Goal: Task Accomplishment & Management: Complete application form

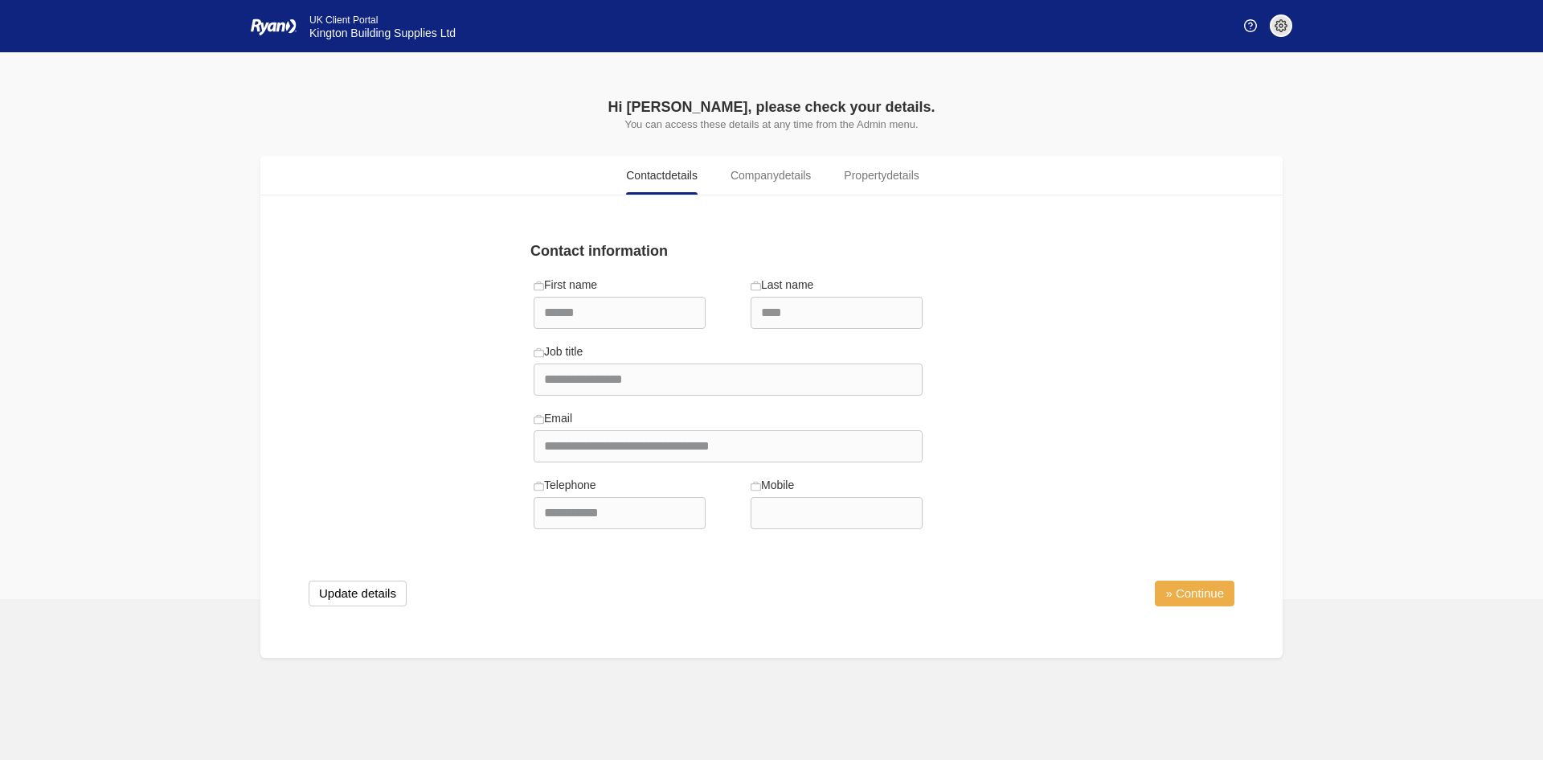
click at [1214, 588] on link "» Continue" at bounding box center [1195, 593] width 80 height 26
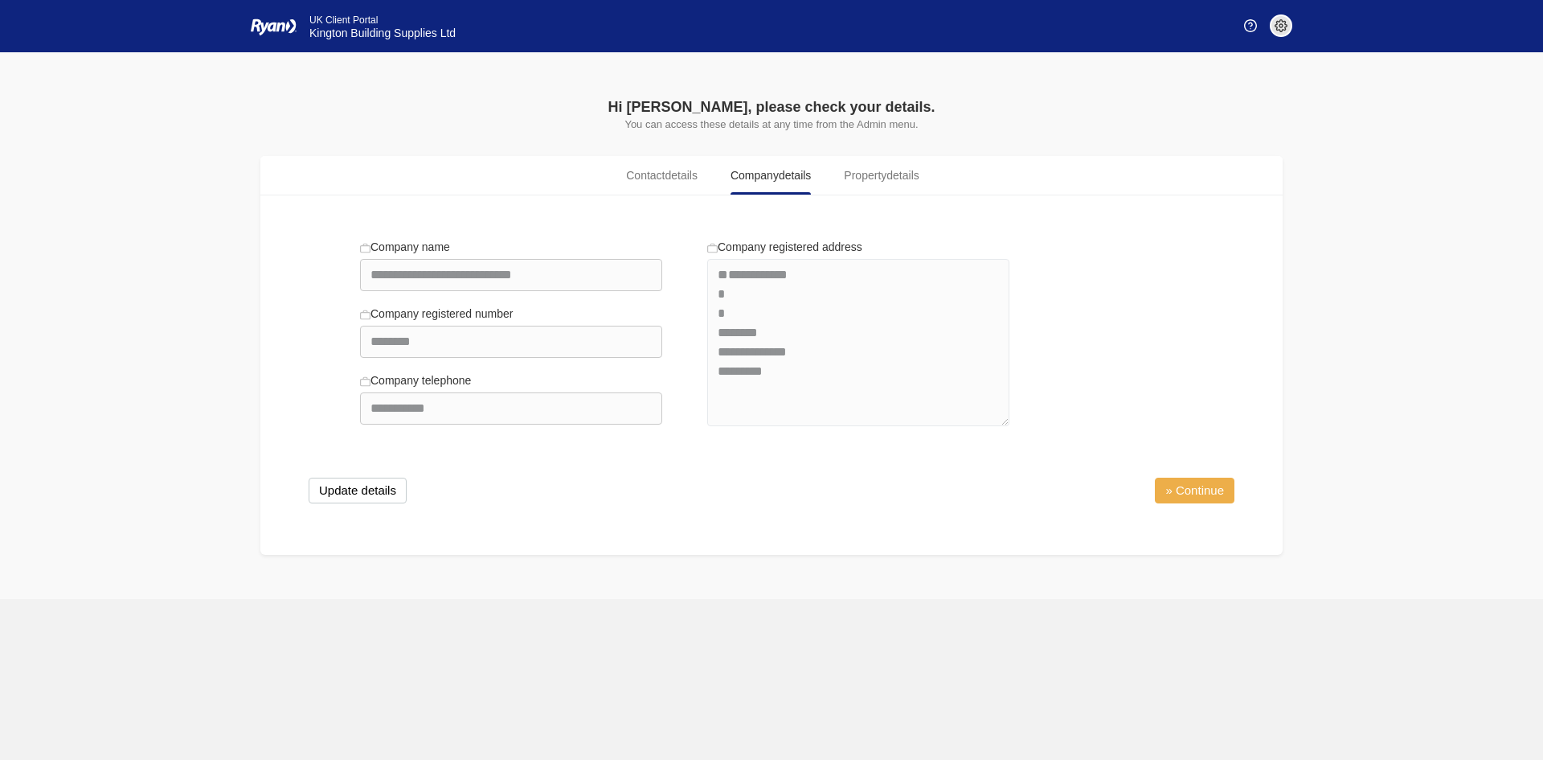
click at [1191, 496] on link "» Continue" at bounding box center [1195, 490] width 80 height 26
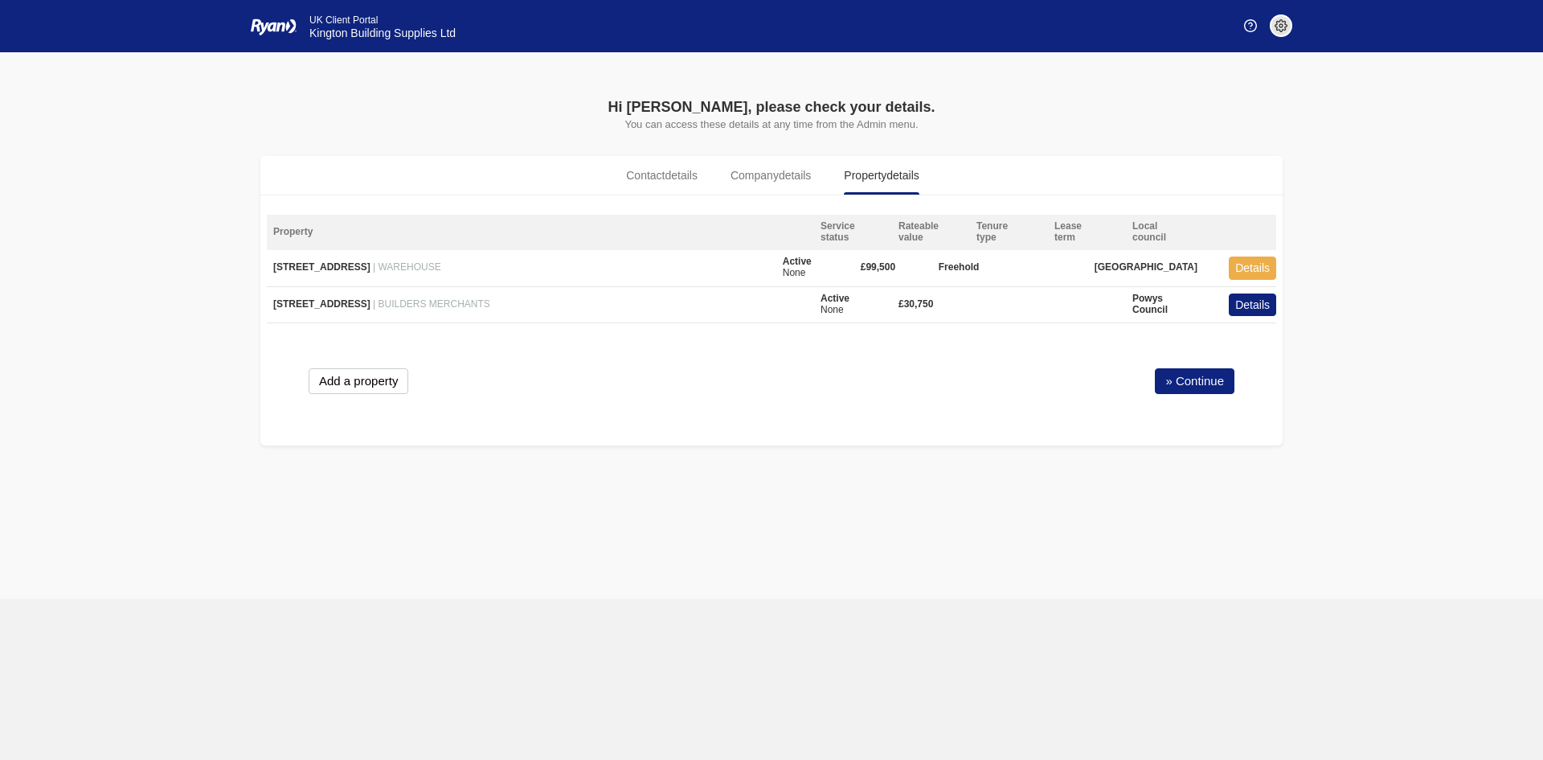
click at [1253, 261] on button "Details" at bounding box center [1252, 267] width 47 height 23
type textarea "**********"
type input "*********"
type input "*******"
type input "********"
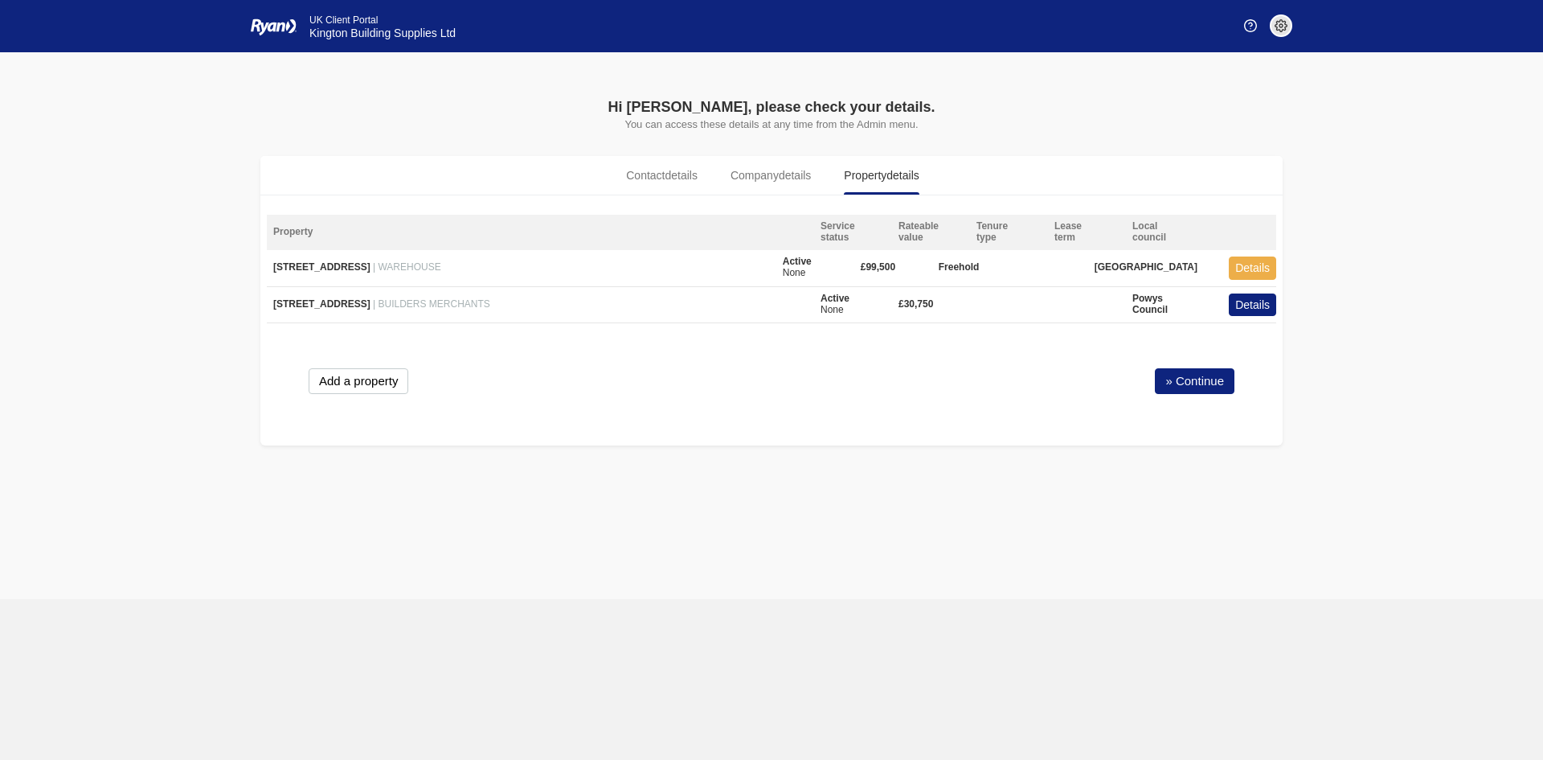
type input "**********"
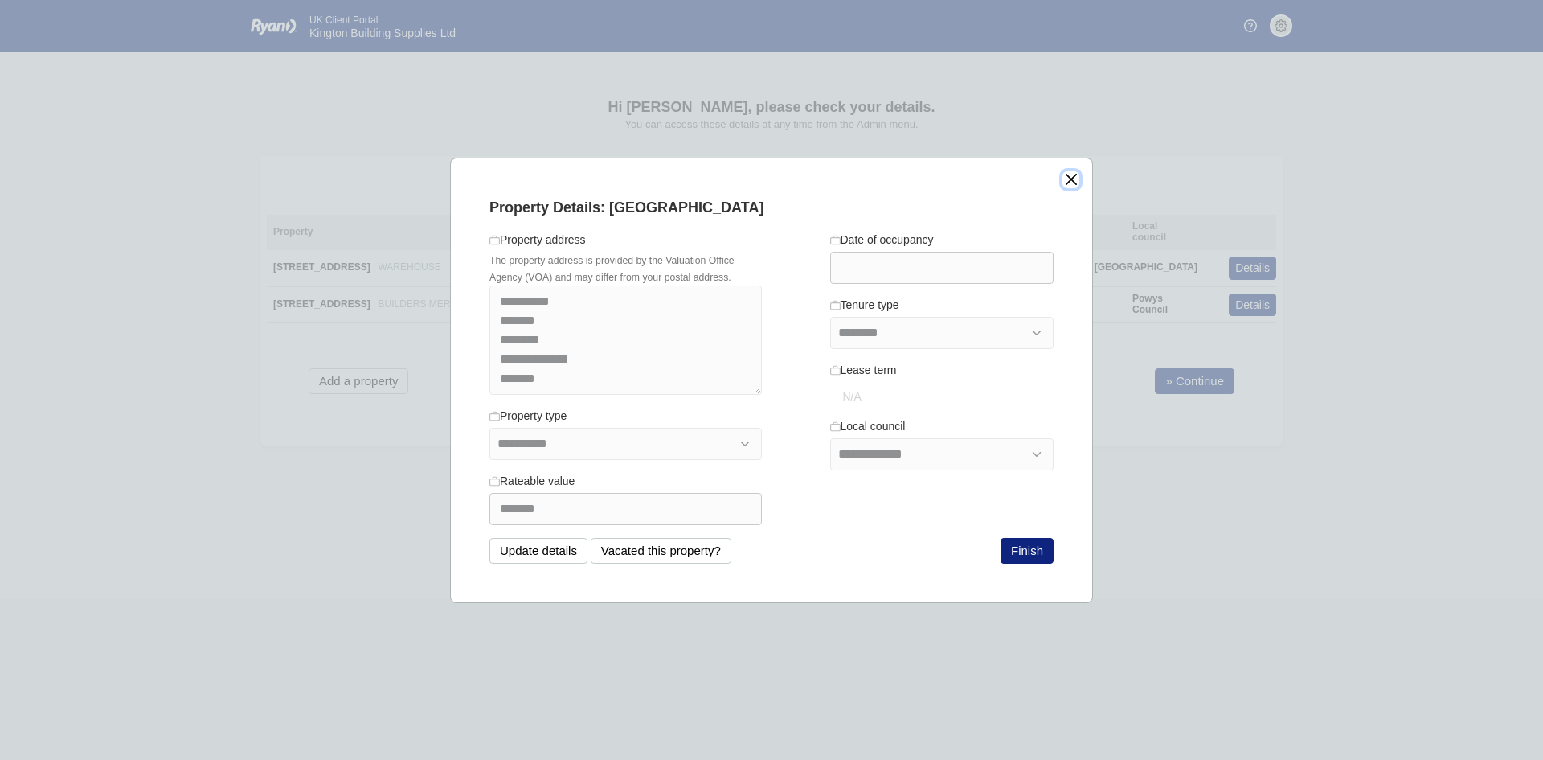
click at [1066, 181] on button "close" at bounding box center [1071, 179] width 17 height 17
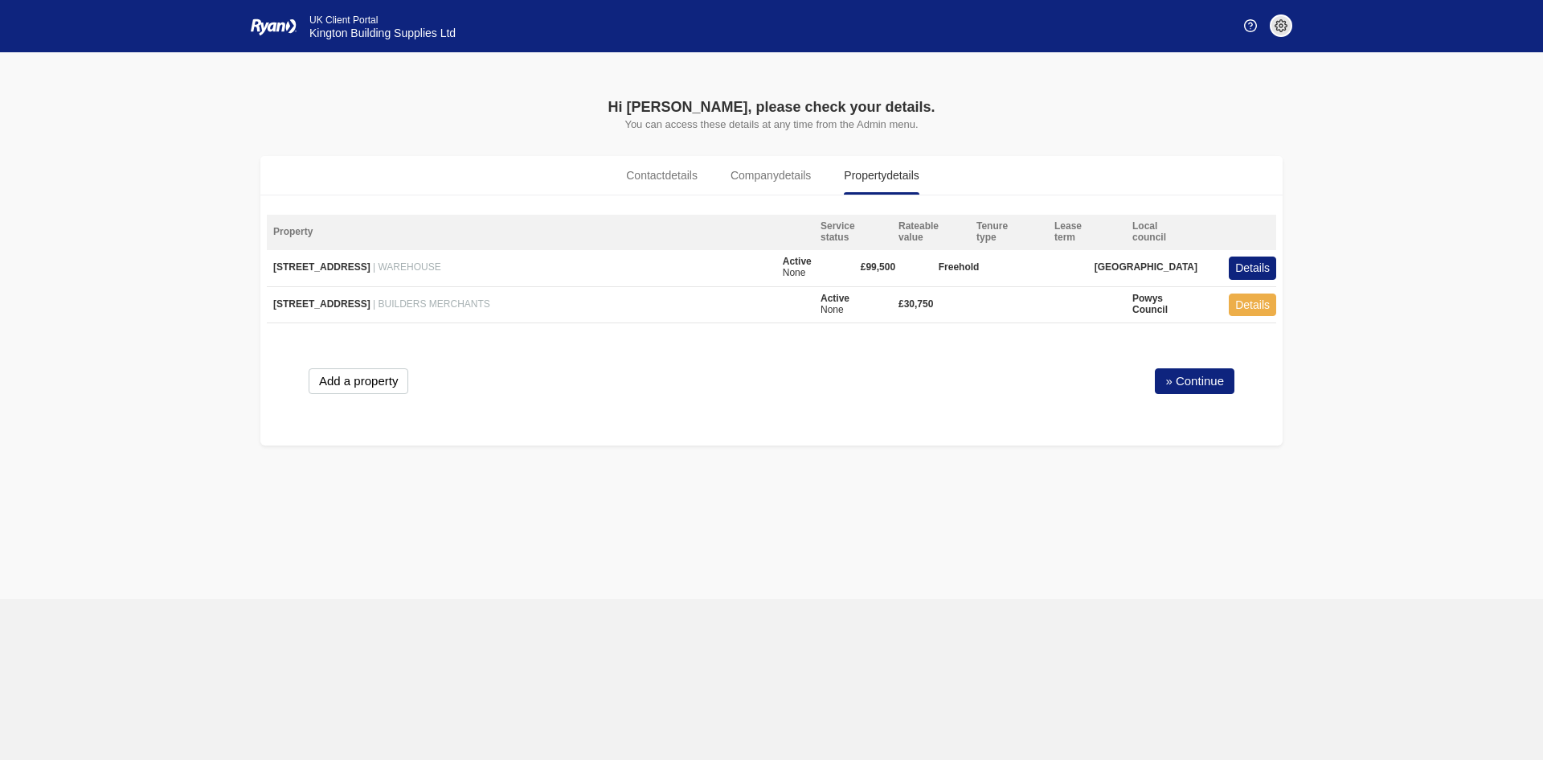
click at [1249, 301] on button "Details" at bounding box center [1252, 304] width 47 height 23
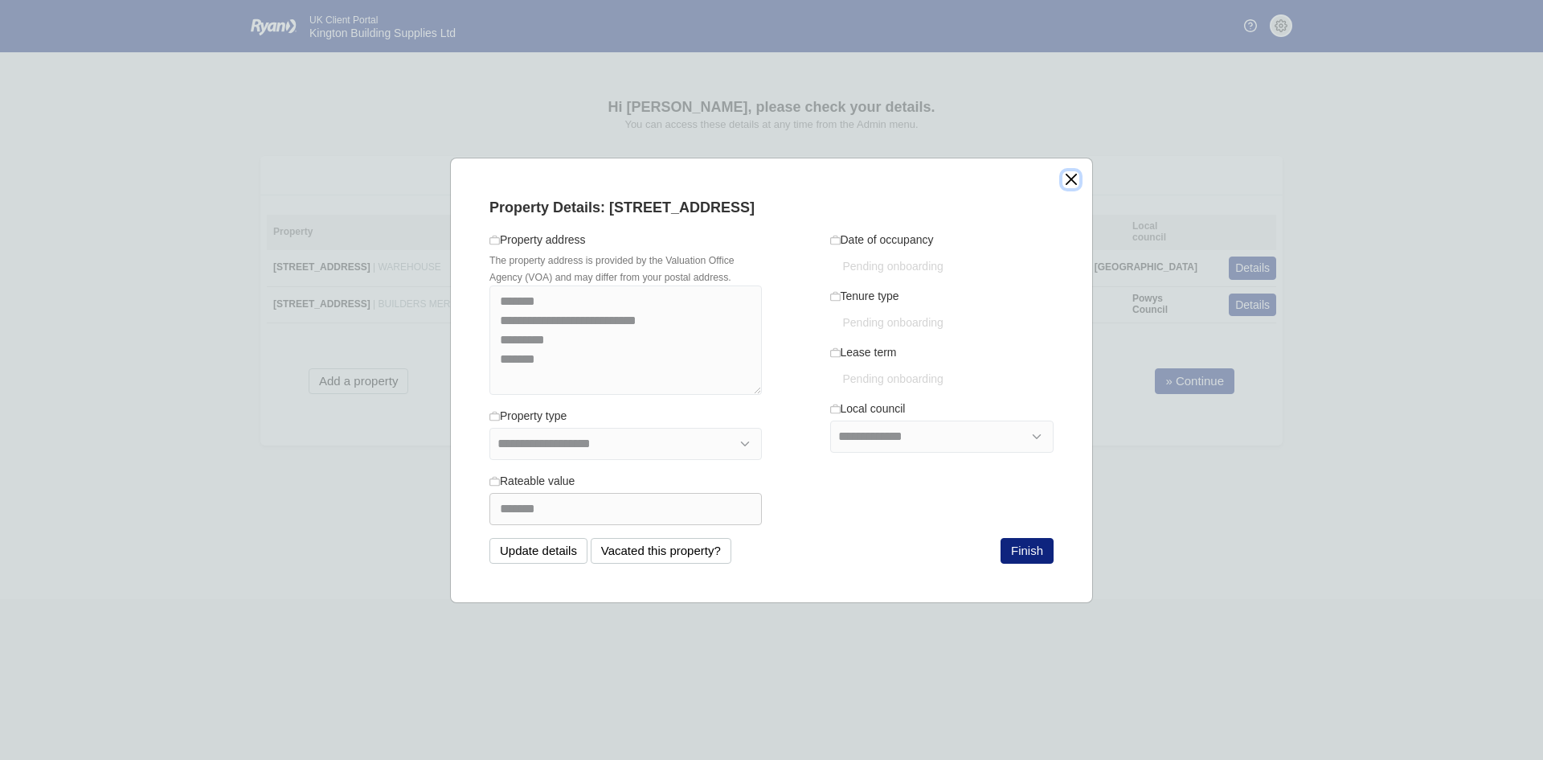
click at [1079, 174] on button "close" at bounding box center [1071, 179] width 17 height 17
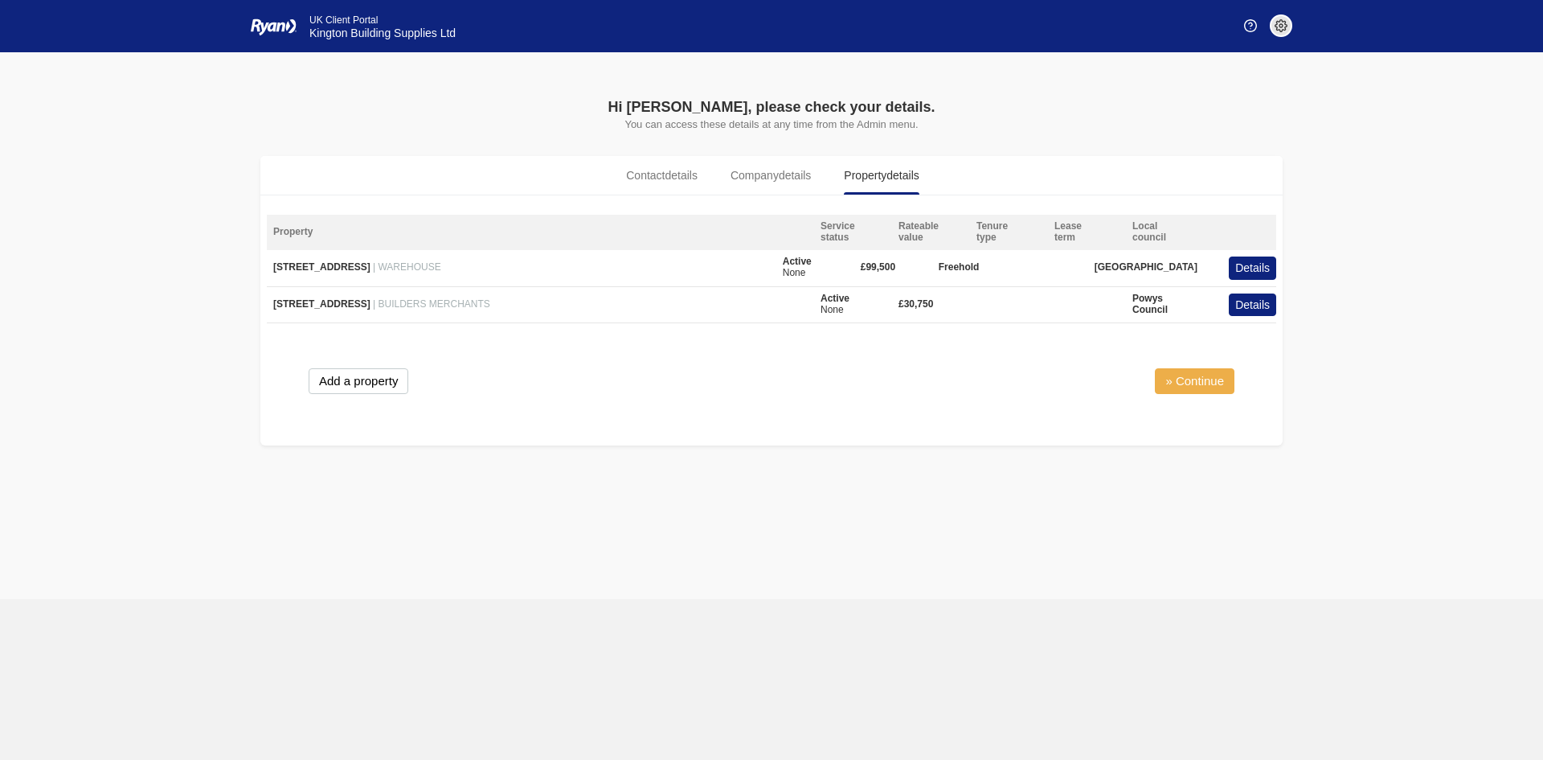
click at [1207, 378] on link "» Continue" at bounding box center [1195, 381] width 80 height 26
click at [770, 173] on span "Company details" at bounding box center [771, 175] width 80 height 17
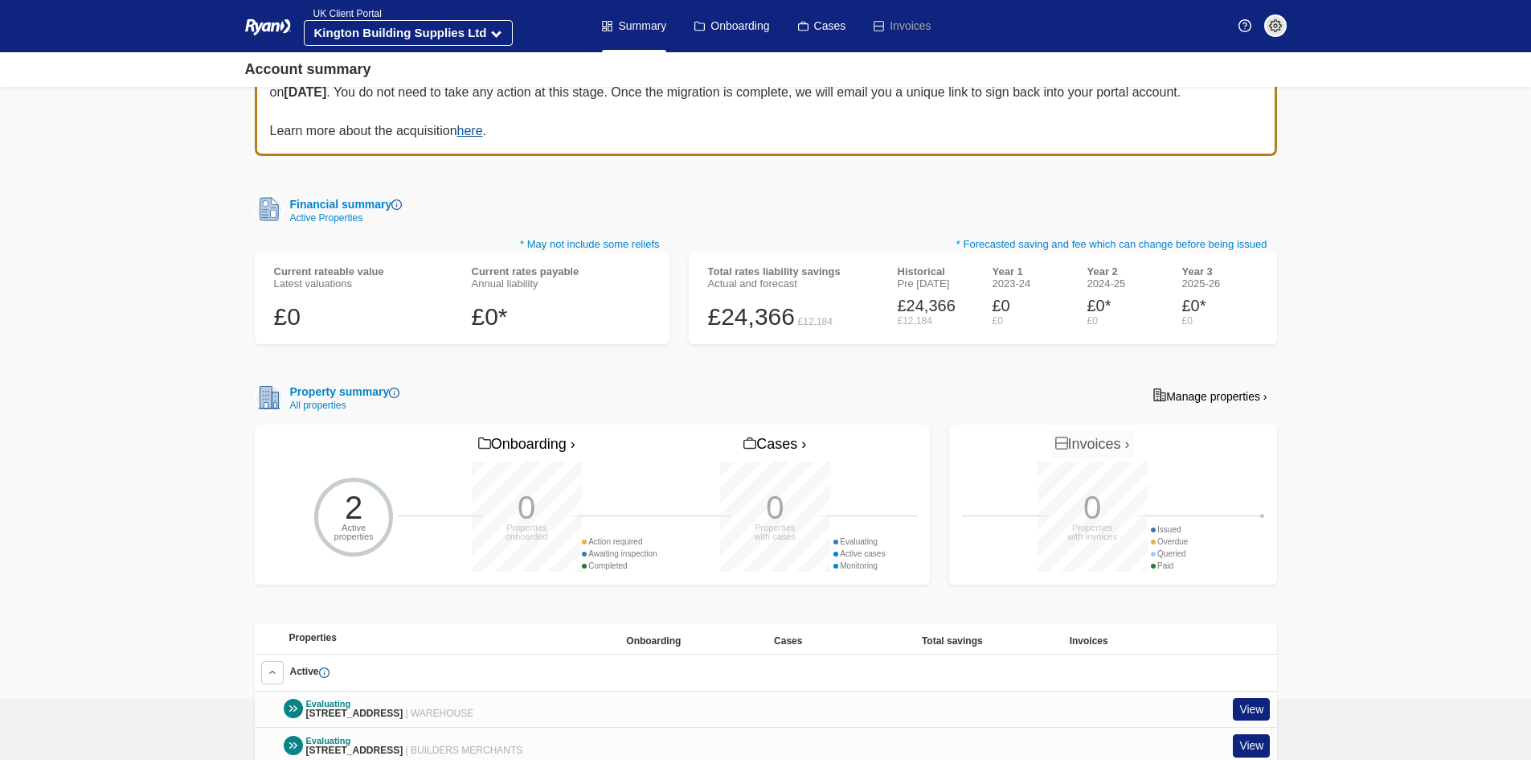
scroll to position [198, 0]
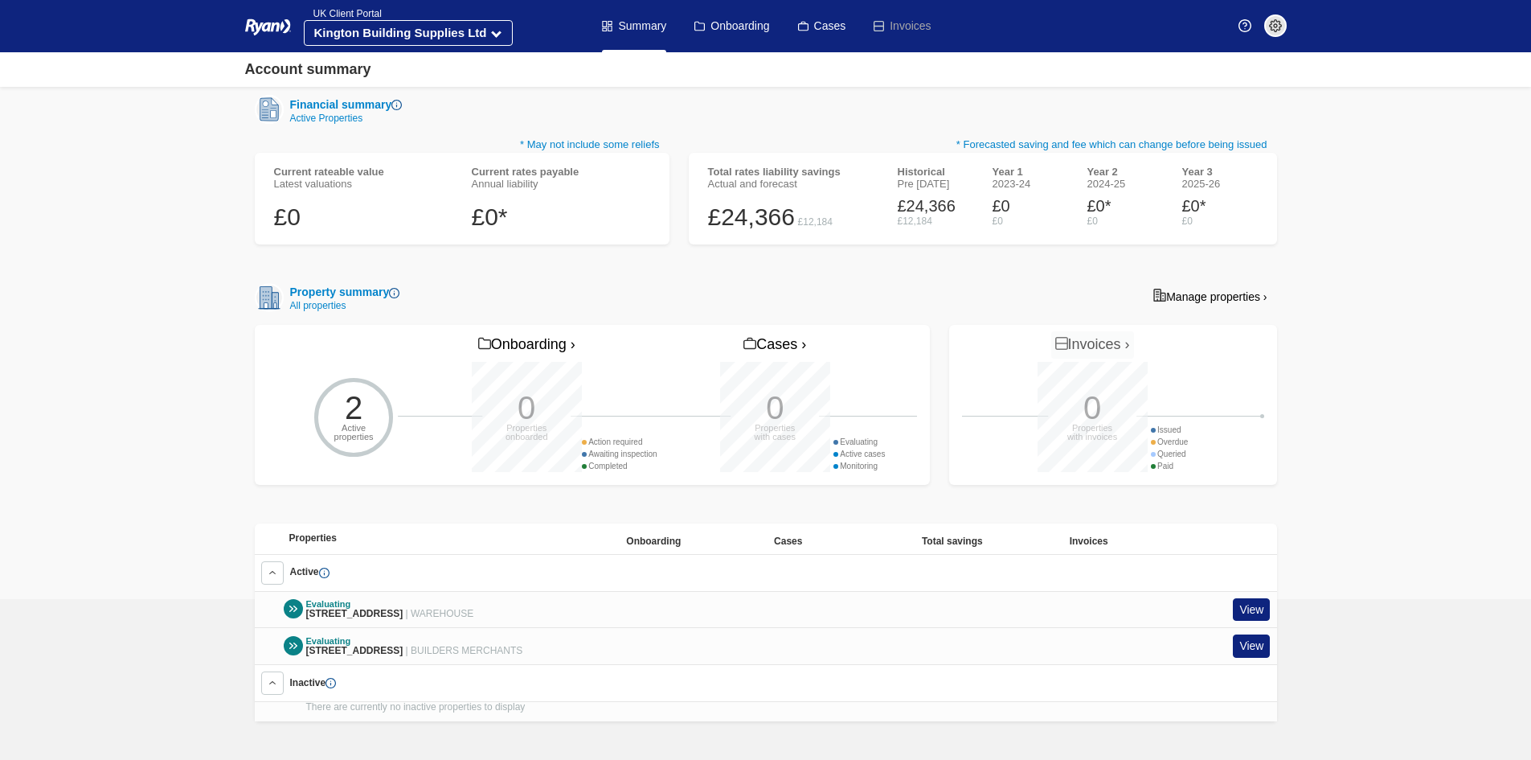
click at [1184, 283] on link "Manage properties ›" at bounding box center [1210, 296] width 133 height 26
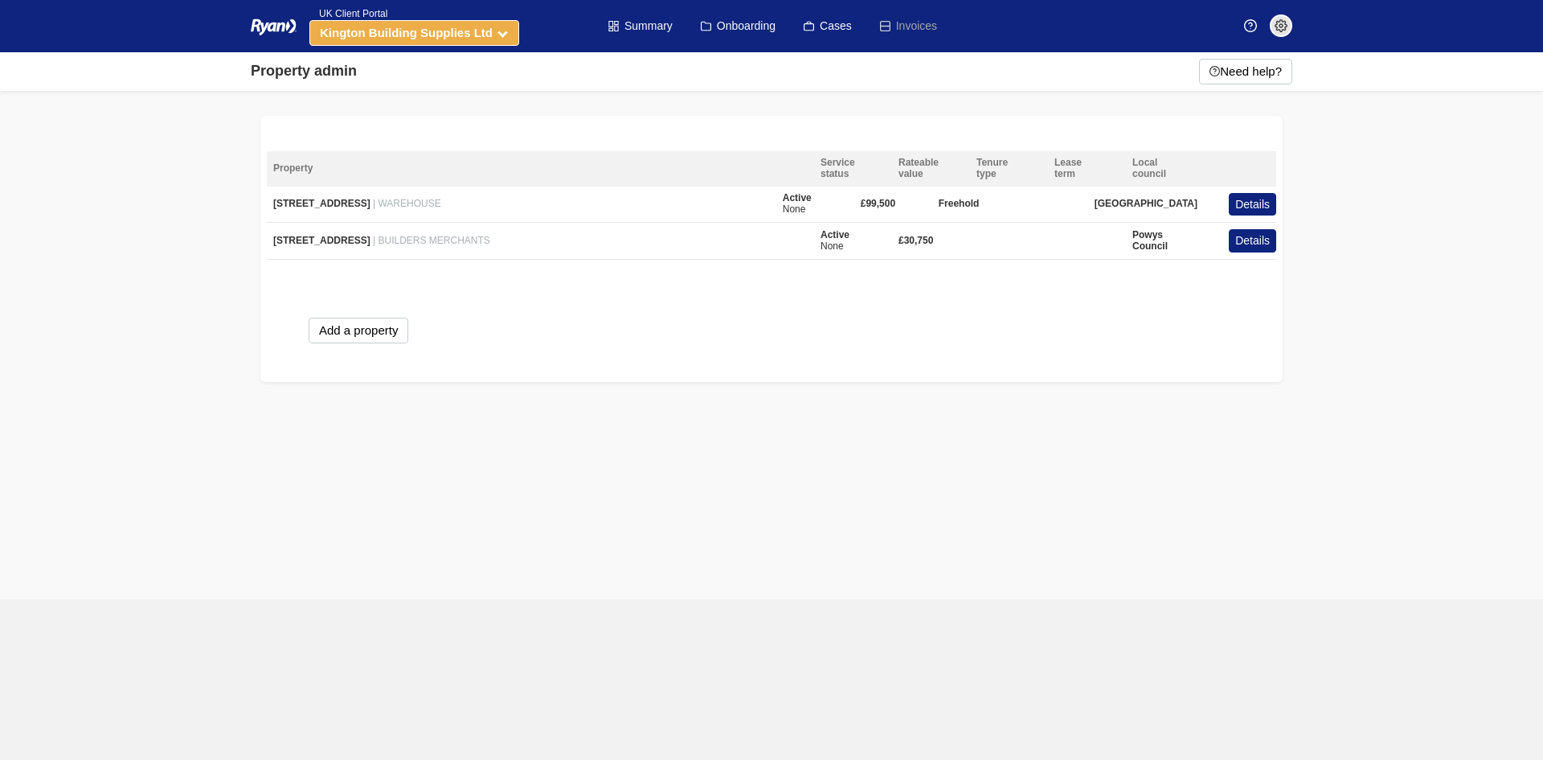
click at [460, 35] on strong "Kington Building Supplies Ltd" at bounding box center [406, 33] width 173 height 14
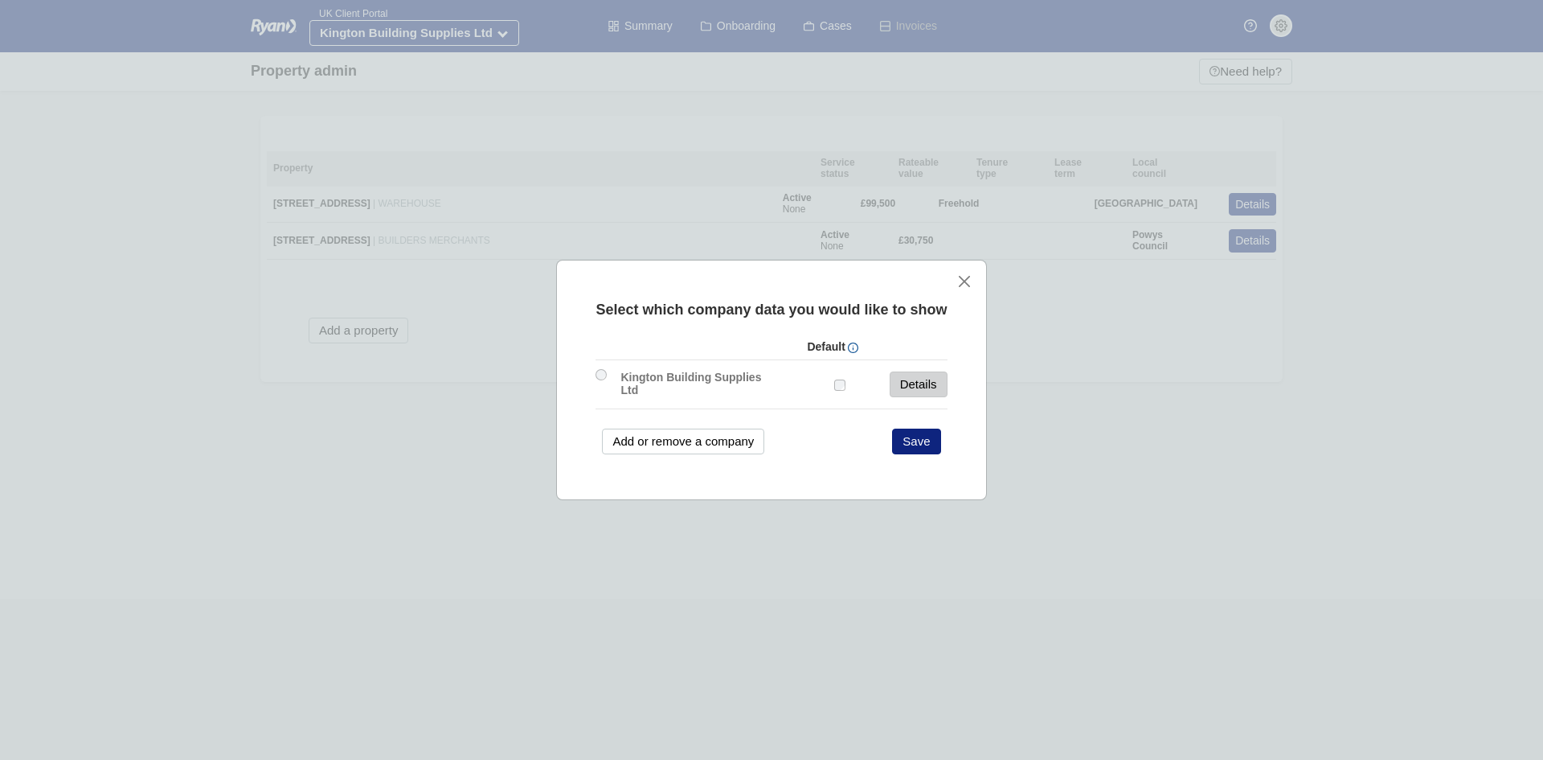
click at [926, 379] on link "Details" at bounding box center [919, 384] width 58 height 26
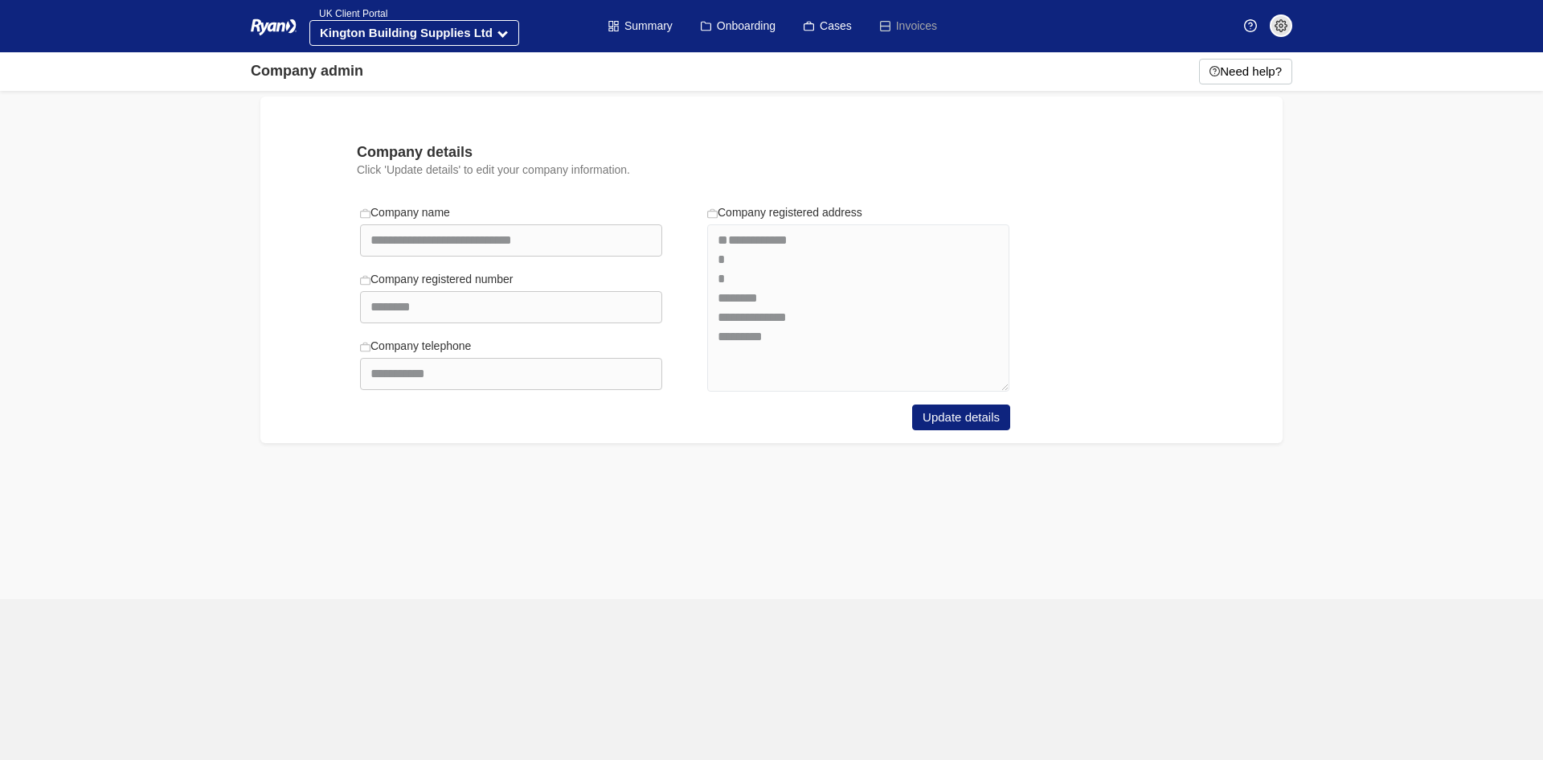
click at [1293, 24] on nav "Menu Summary Onboarding Cases UK Client Portal Kington Building Supplies Ltd Su…" at bounding box center [771, 26] width 1061 height 52
click at [1289, 27] on span at bounding box center [1281, 25] width 23 height 23
click at [1244, 77] on span "My Account" at bounding box center [1230, 78] width 95 height 24
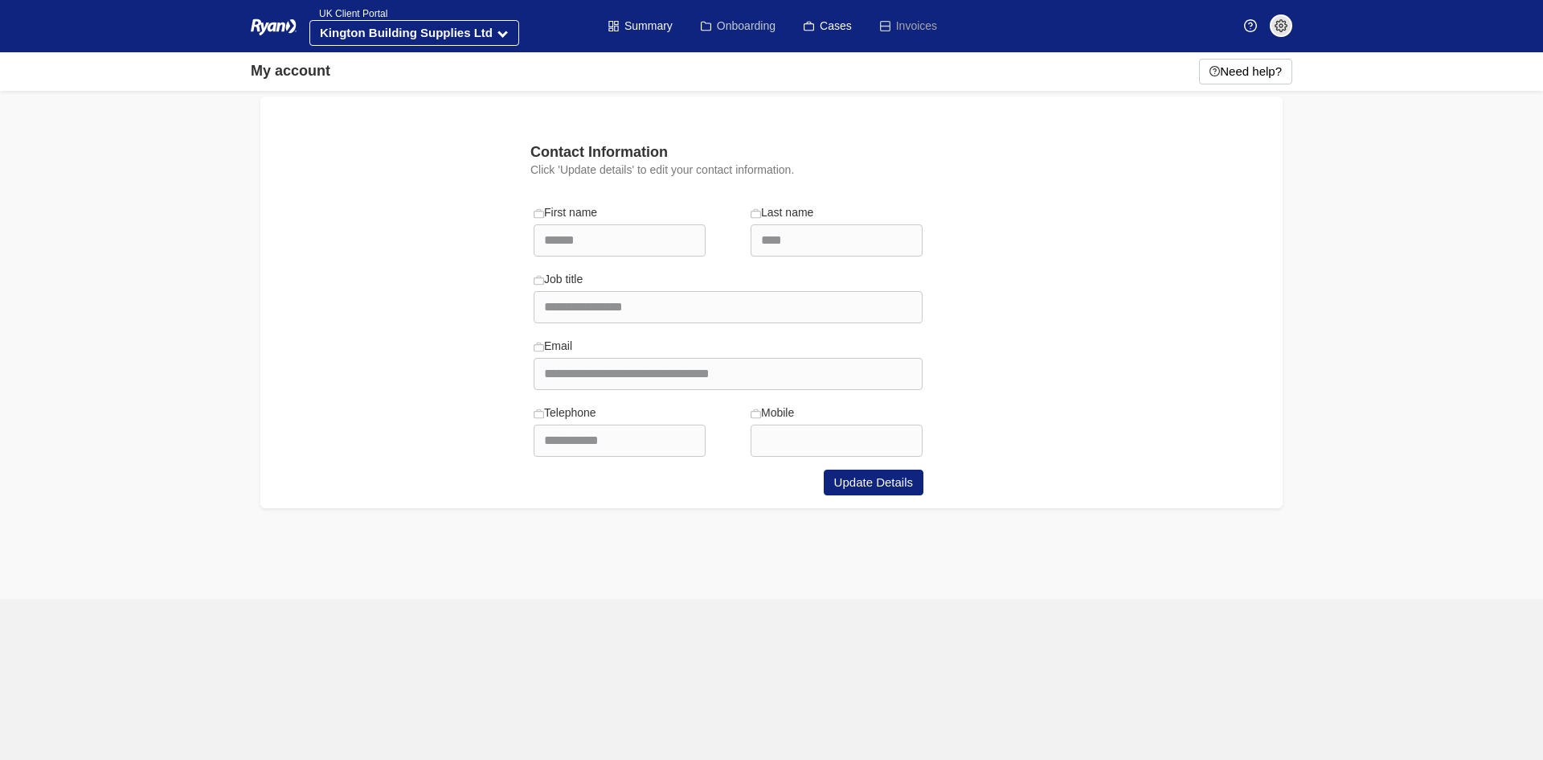
click at [749, 23] on link "Onboarding" at bounding box center [738, 26] width 75 height 52
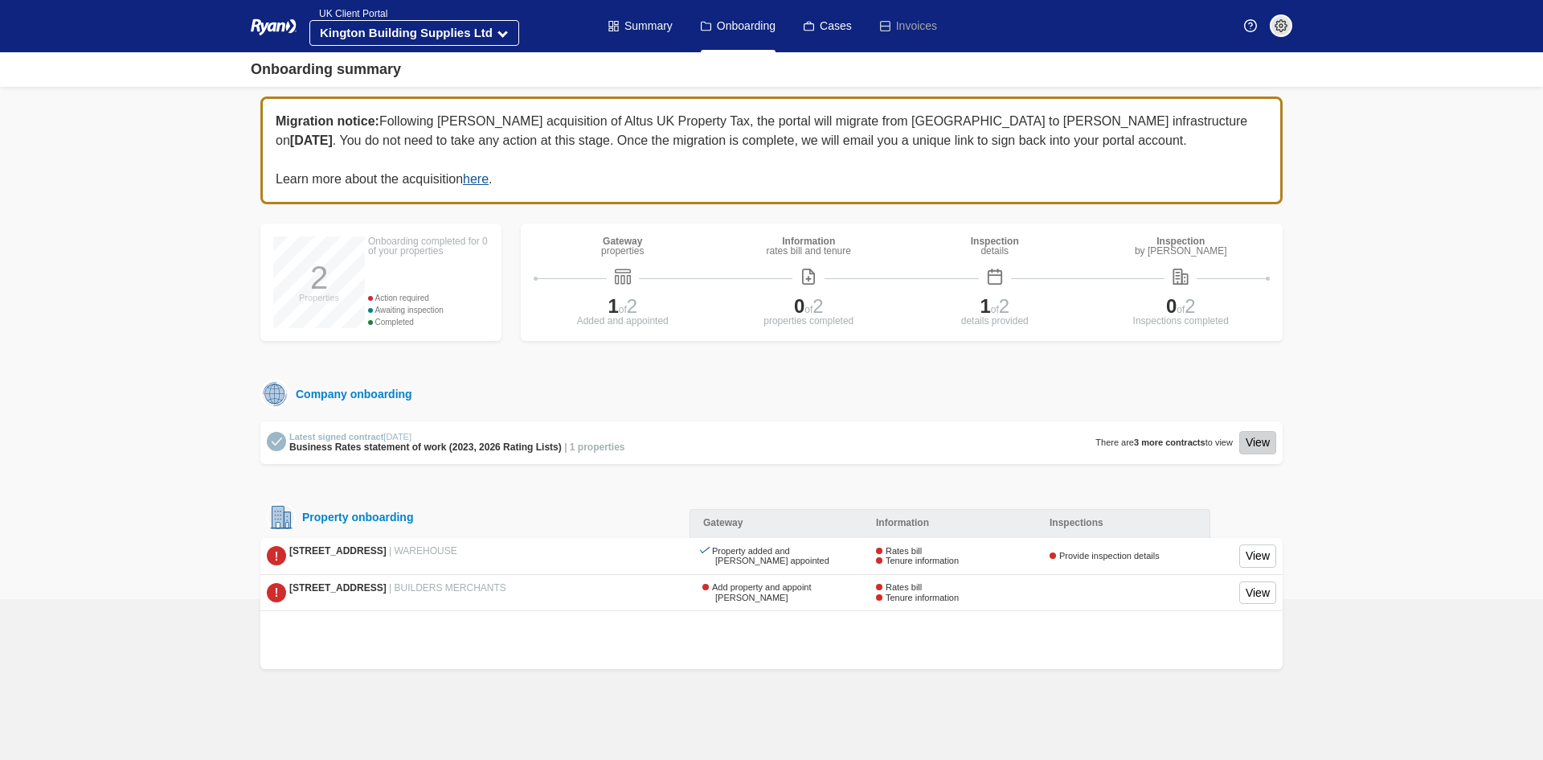
click at [1249, 438] on link "View" at bounding box center [1258, 442] width 37 height 23
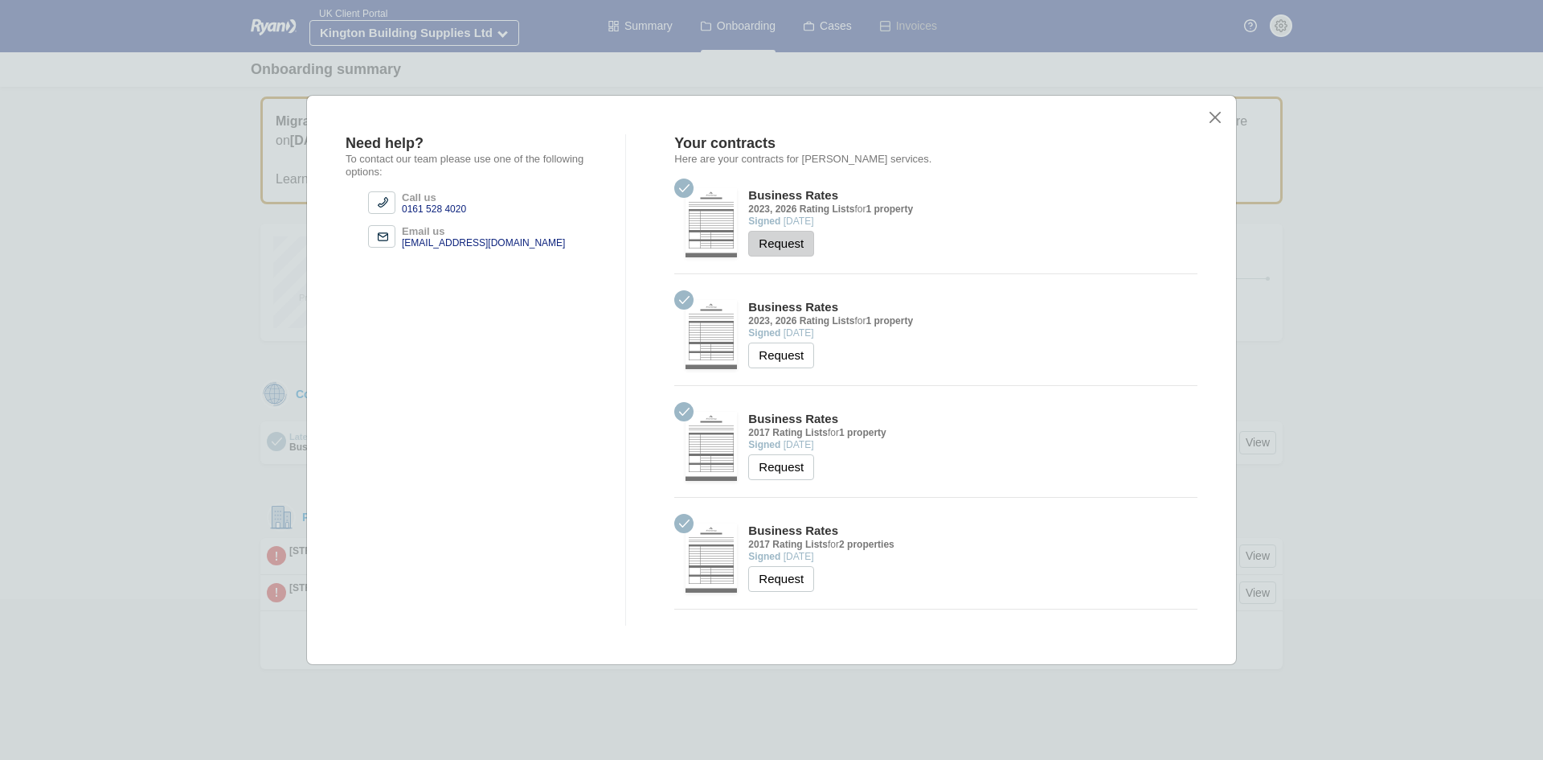
click at [795, 244] on button "Request" at bounding box center [781, 244] width 66 height 26
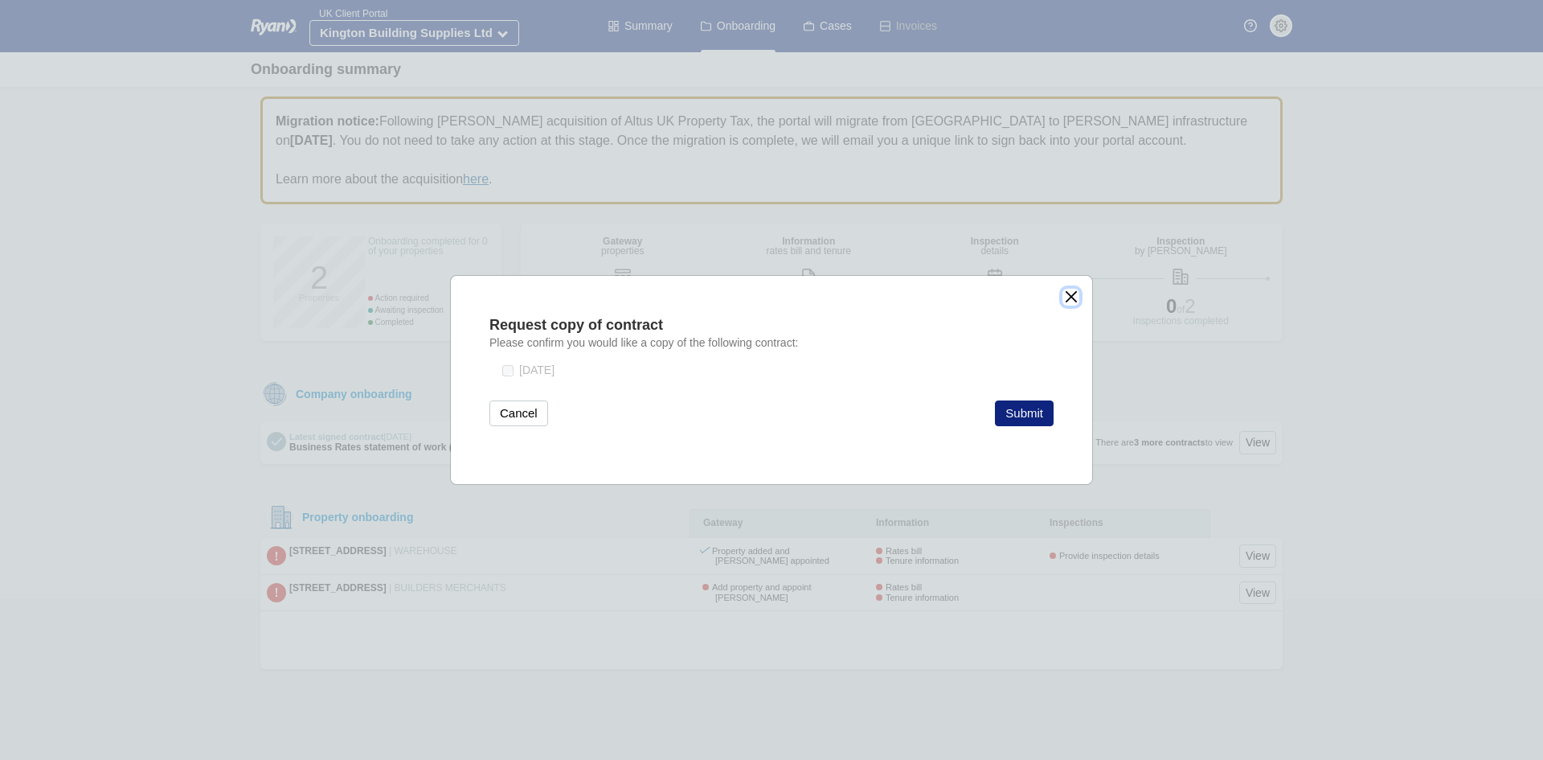
click at [1070, 289] on button "close" at bounding box center [1071, 297] width 17 height 17
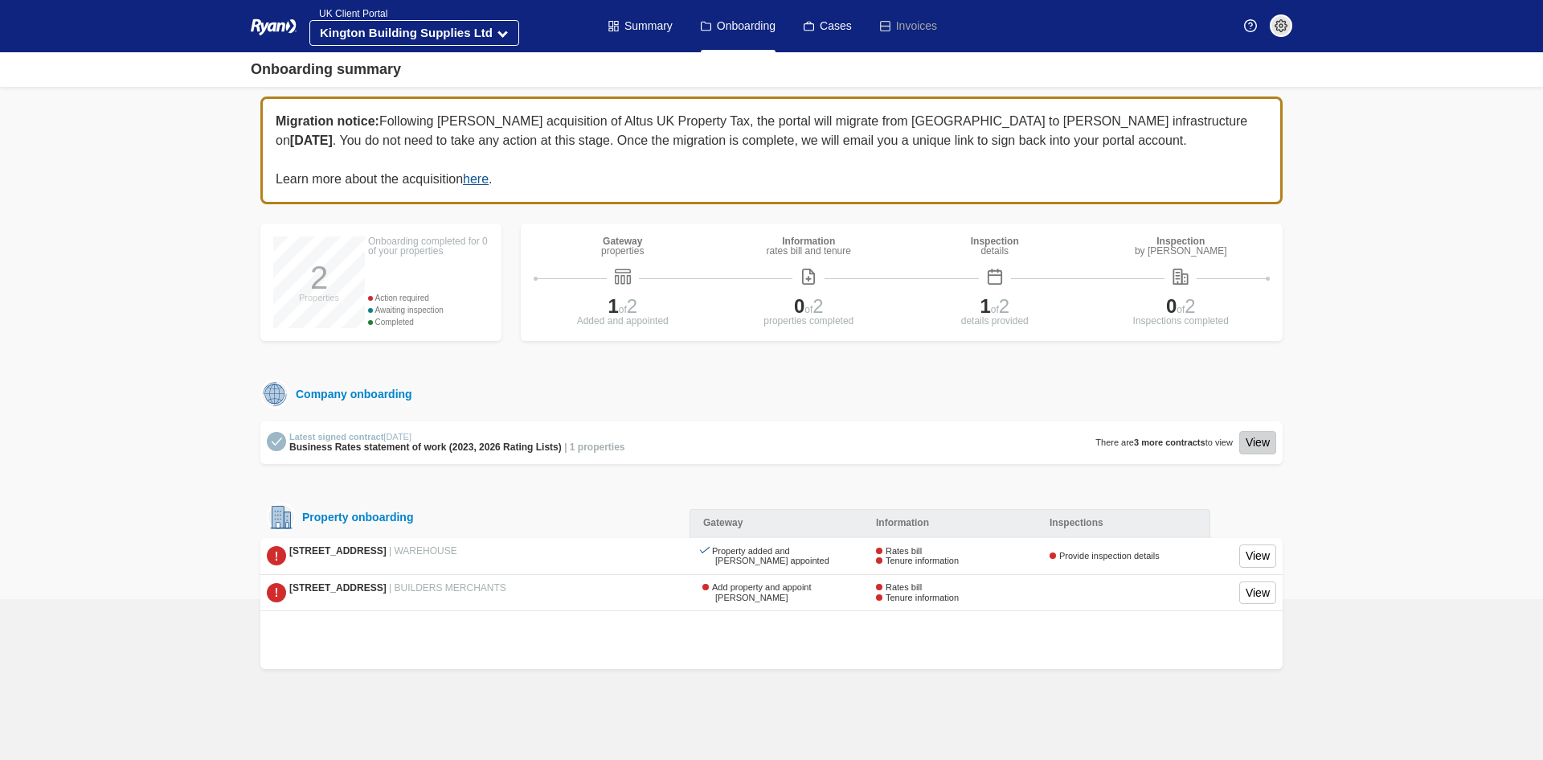
click at [1256, 438] on link "View" at bounding box center [1258, 442] width 37 height 23
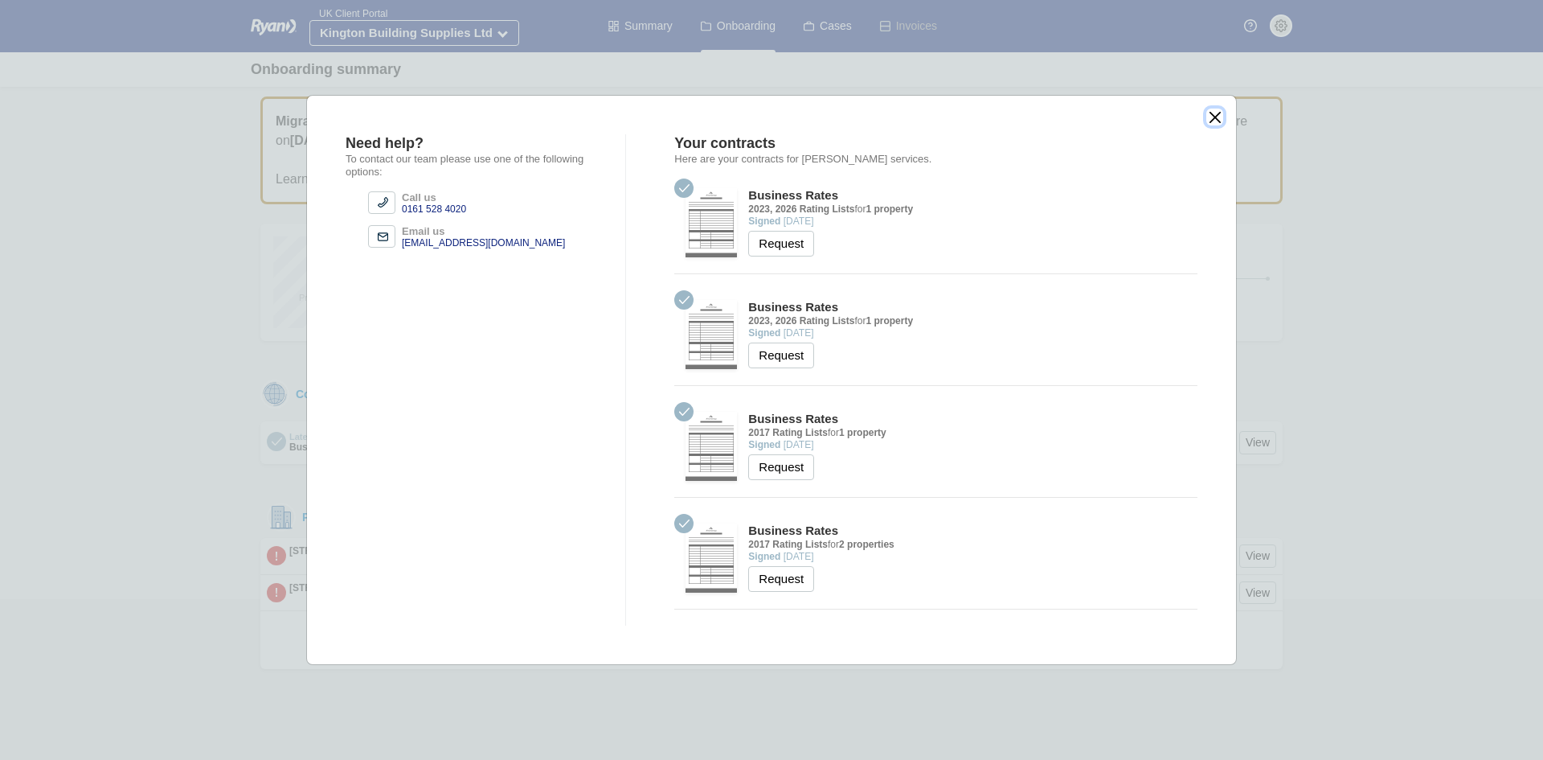
click at [1216, 117] on button "close" at bounding box center [1215, 117] width 17 height 17
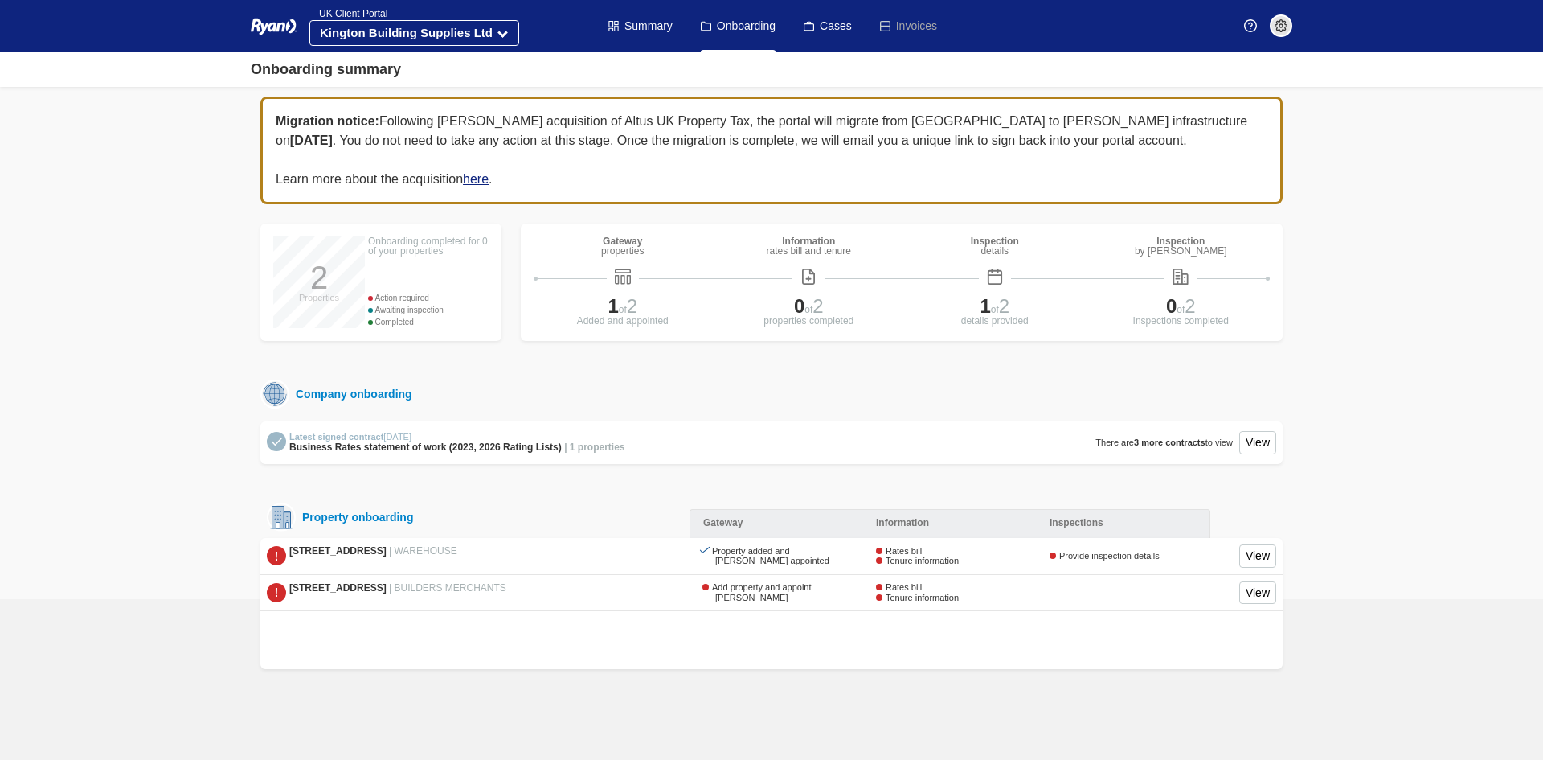
click at [481, 177] on link "here" at bounding box center [476, 179] width 26 height 14
